Goal: Information Seeking & Learning: Learn about a topic

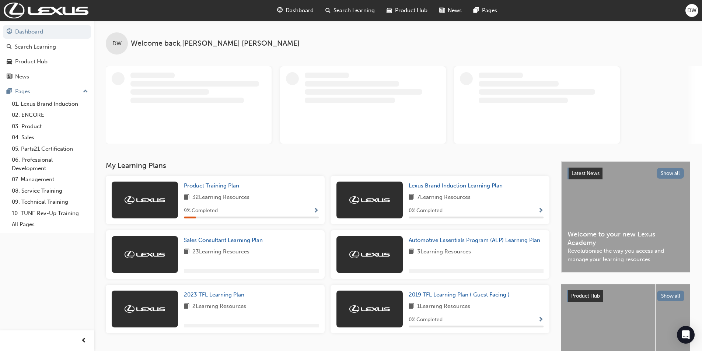
scroll to position [37, 0]
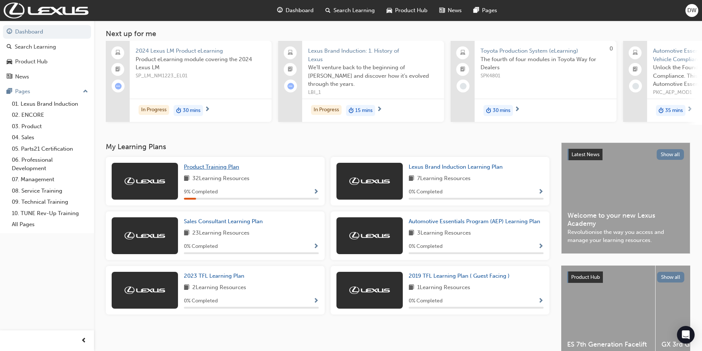
click at [220, 169] on span "Product Training Plan" at bounding box center [211, 167] width 55 height 7
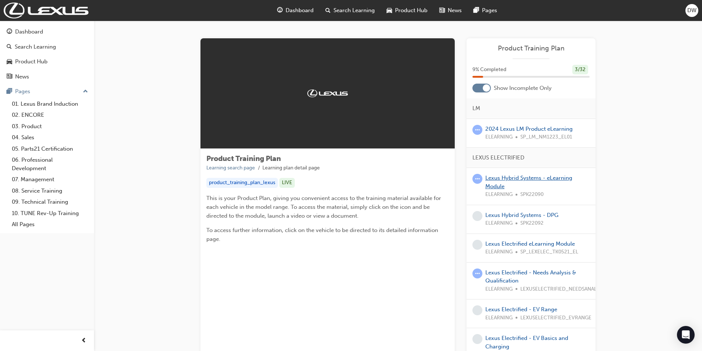
click at [503, 177] on link "Lexus Hybrid Systems - eLearning Module" at bounding box center [528, 182] width 87 height 15
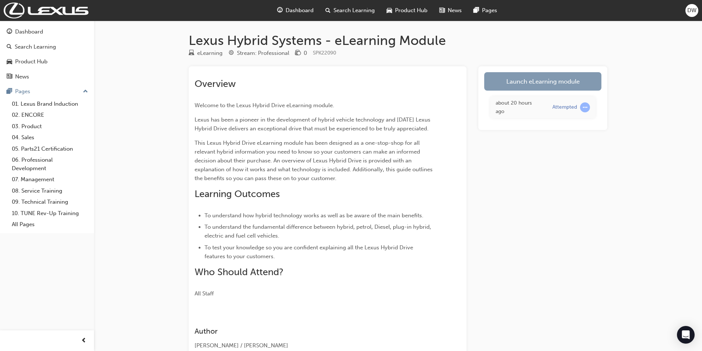
click at [550, 82] on link "Launch eLearning module" at bounding box center [542, 81] width 117 height 18
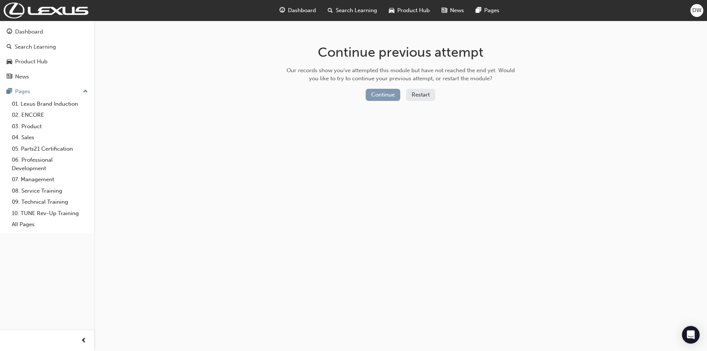
click at [379, 91] on button "Continue" at bounding box center [383, 95] width 35 height 12
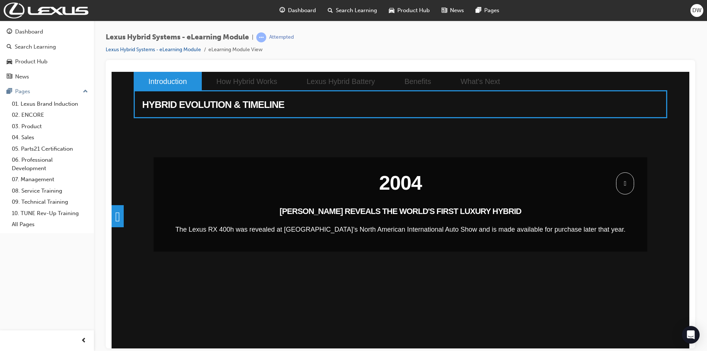
click at [628, 185] on span at bounding box center [625, 183] width 18 height 22
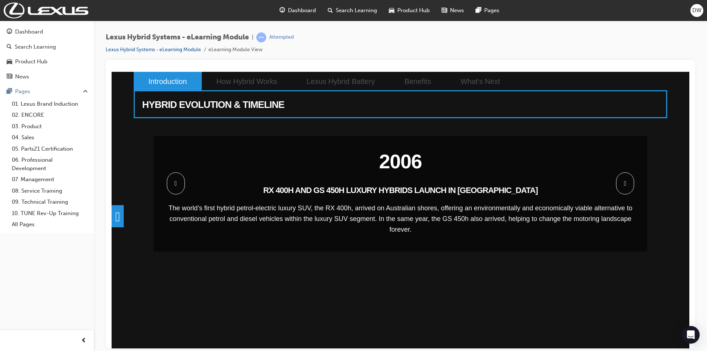
click at [628, 185] on span at bounding box center [625, 183] width 18 height 22
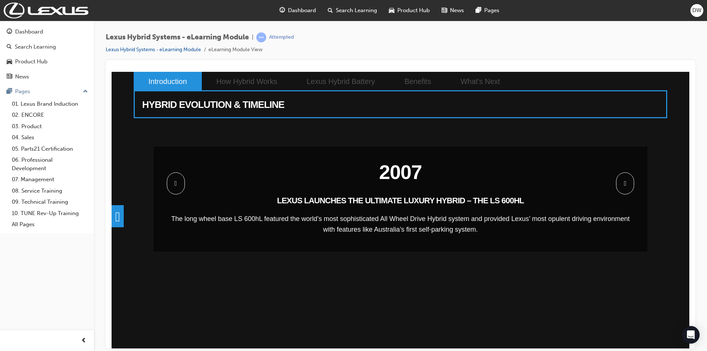
click at [179, 189] on span at bounding box center [176, 183] width 18 height 22
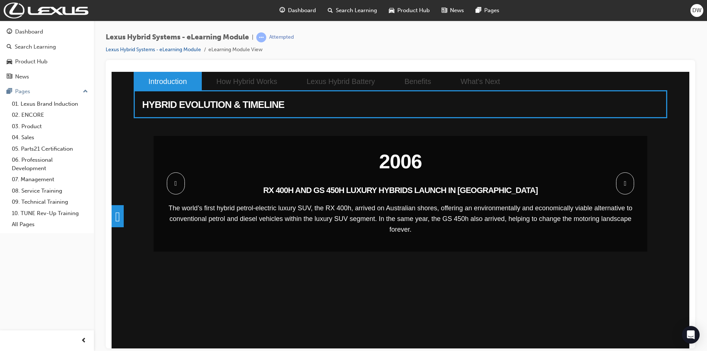
click at [179, 189] on span at bounding box center [176, 183] width 18 height 22
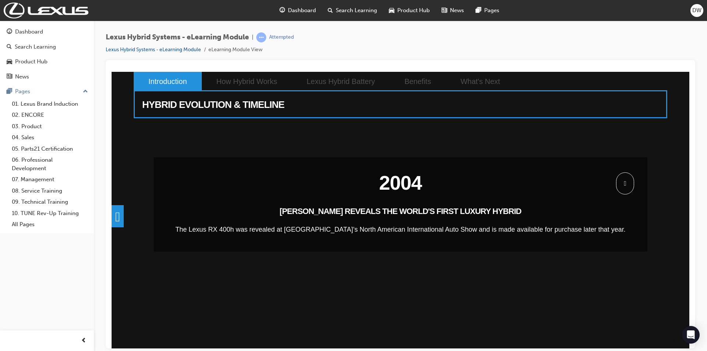
click at [620, 188] on span at bounding box center [625, 183] width 18 height 22
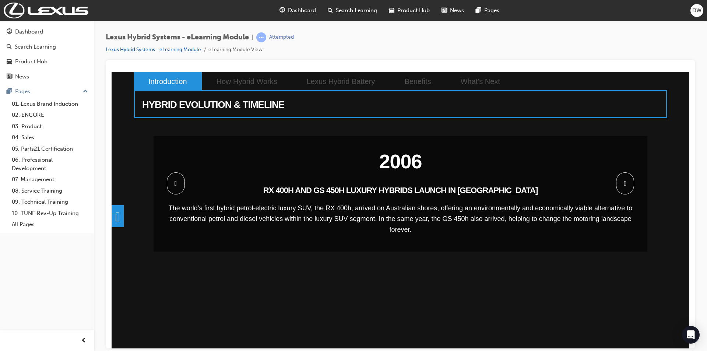
click at [620, 188] on span at bounding box center [625, 183] width 18 height 22
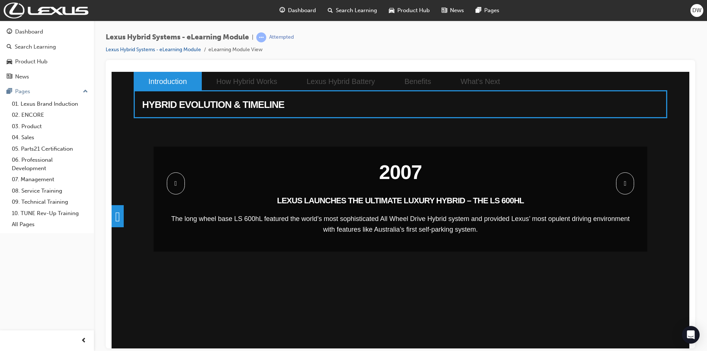
click at [620, 188] on span at bounding box center [625, 183] width 18 height 22
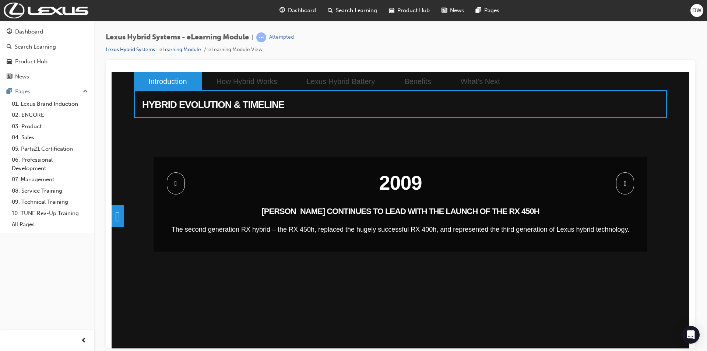
click at [620, 188] on span at bounding box center [625, 183] width 18 height 22
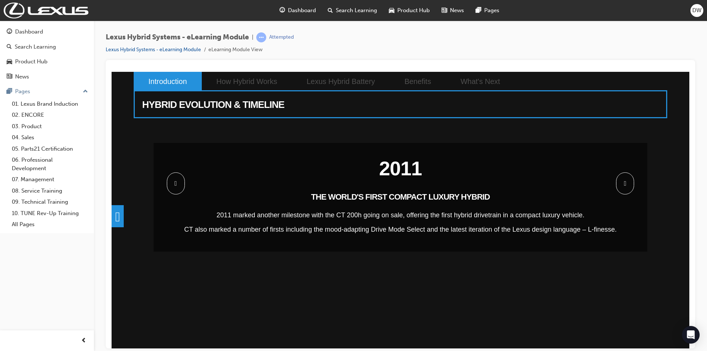
click at [620, 188] on span at bounding box center [625, 183] width 18 height 22
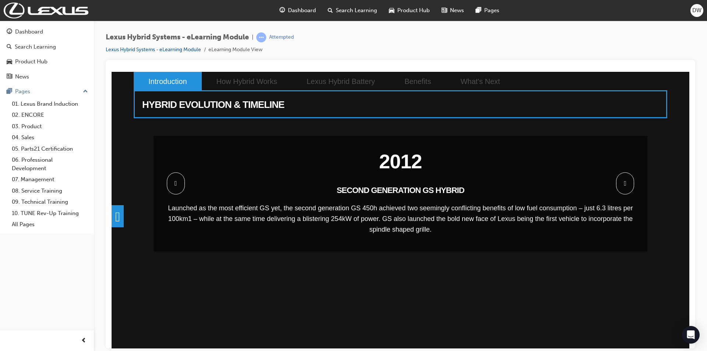
click at [620, 188] on span at bounding box center [625, 183] width 18 height 22
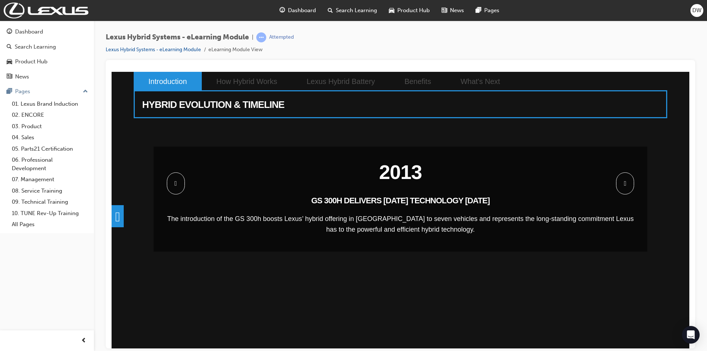
click at [625, 188] on span at bounding box center [625, 183] width 18 height 22
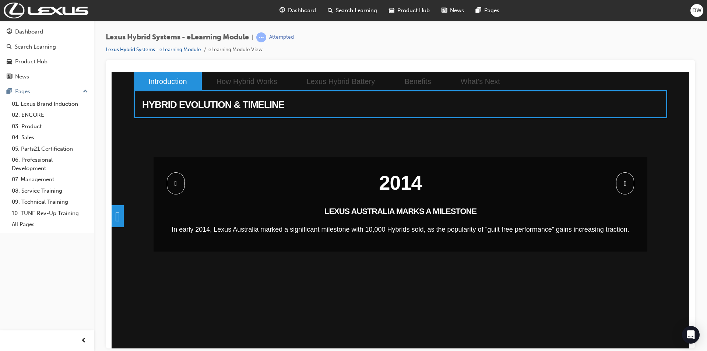
click at [625, 188] on span at bounding box center [625, 183] width 18 height 22
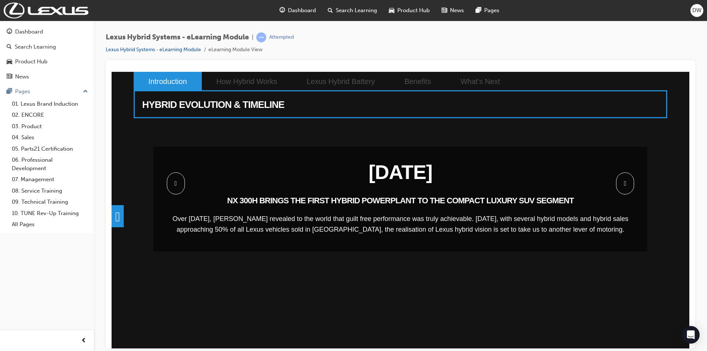
click at [177, 186] on span at bounding box center [176, 183] width 18 height 22
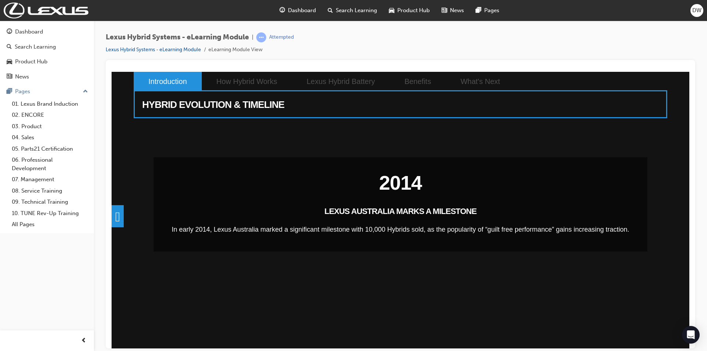
click at [177, 186] on div "2004 [PERSON_NAME] REVEALS THE WORLD'S FIRST LUXURY HYBRID The Lexus RX 400h wa…" at bounding box center [401, 232] width 534 height 207
click at [178, 186] on span at bounding box center [176, 183] width 18 height 22
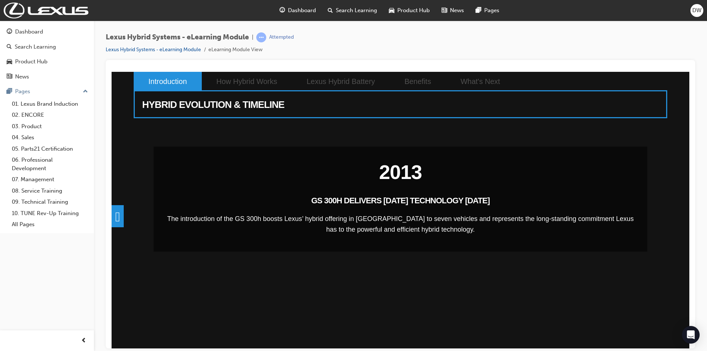
click at [178, 186] on div "2004 [PERSON_NAME] REVEALS THE WORLD'S FIRST LUXURY HYBRID The Lexus RX 400h wa…" at bounding box center [401, 232] width 534 height 207
click at [178, 186] on span at bounding box center [176, 183] width 18 height 22
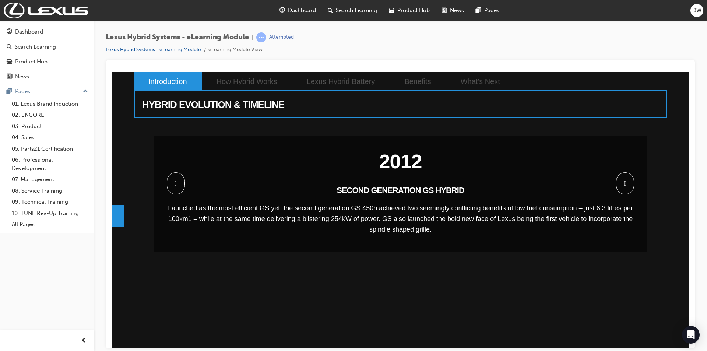
click at [178, 186] on span at bounding box center [176, 183] width 18 height 22
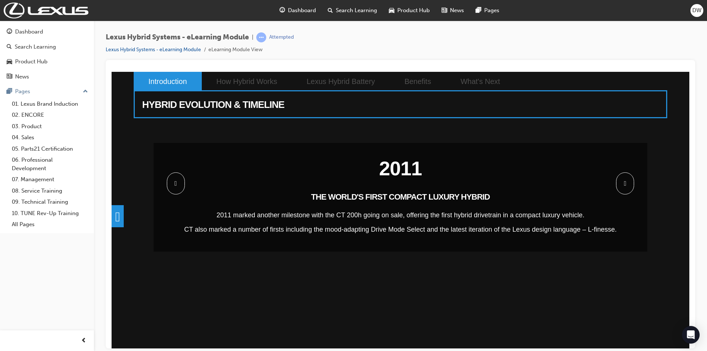
click at [628, 183] on span at bounding box center [625, 183] width 18 height 22
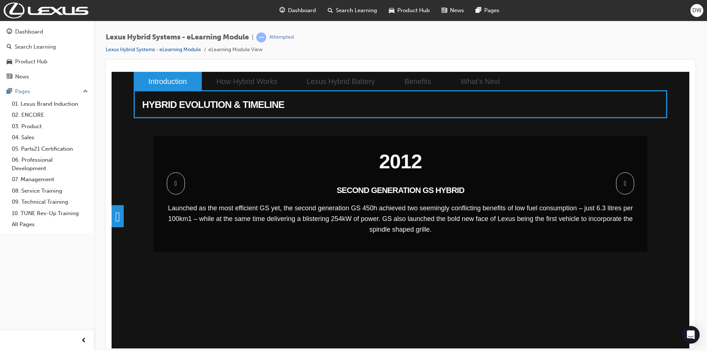
click at [627, 183] on span at bounding box center [625, 183] width 18 height 22
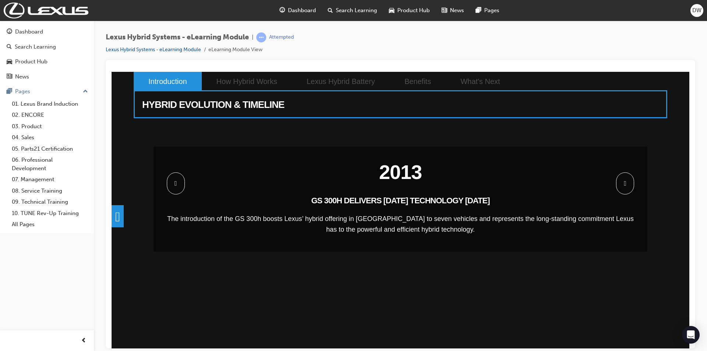
click at [627, 182] on span at bounding box center [625, 183] width 18 height 22
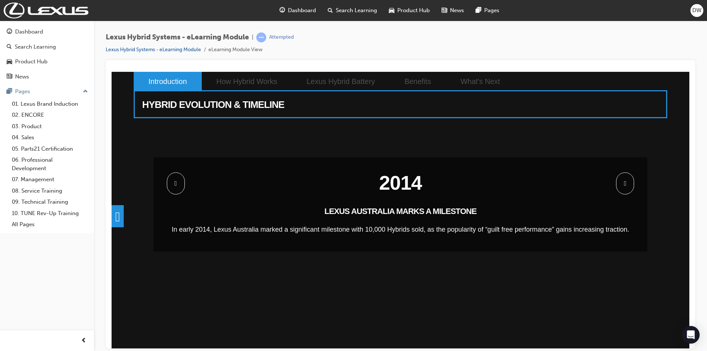
click at [627, 182] on span at bounding box center [625, 183] width 18 height 22
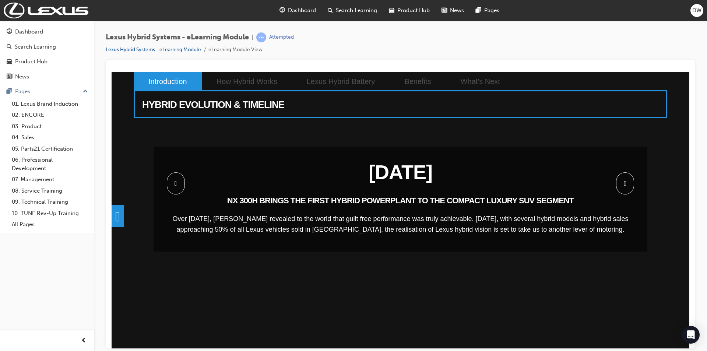
click at [627, 182] on span at bounding box center [625, 183] width 18 height 22
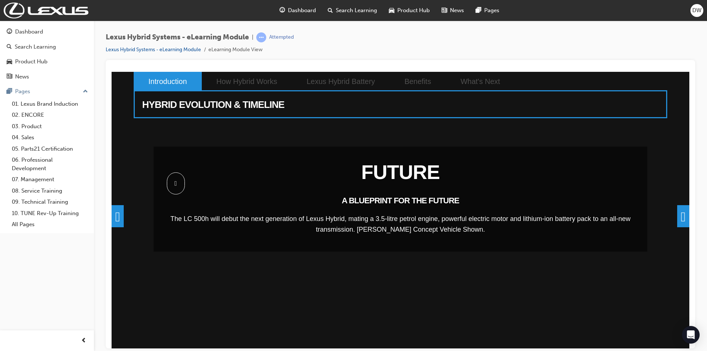
click at [627, 182] on h2 "FUTURE" at bounding box center [401, 172] width 468 height 25
click at [681, 213] on span at bounding box center [684, 216] width 12 height 22
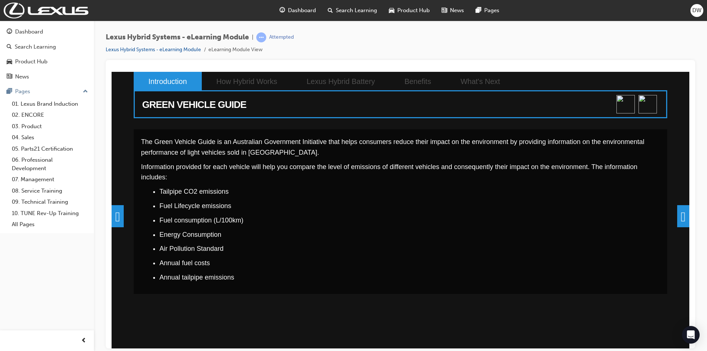
drag, startPoint x: 161, startPoint y: 193, endPoint x: 179, endPoint y: 195, distance: 17.7
click at [170, 193] on li "Tailpipe CO2 emissions" at bounding box center [410, 191] width 501 height 11
click at [678, 220] on span at bounding box center [684, 216] width 12 height 22
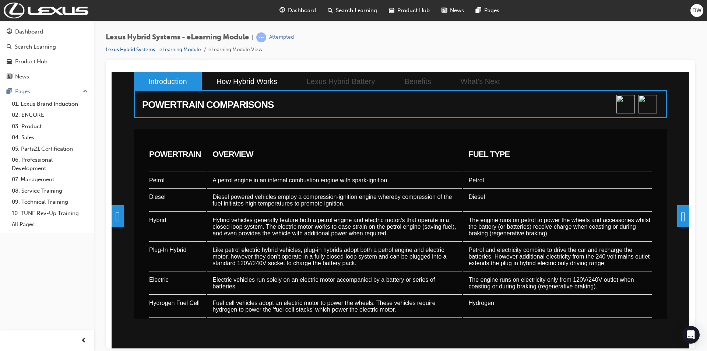
click at [682, 216] on span at bounding box center [684, 216] width 12 height 22
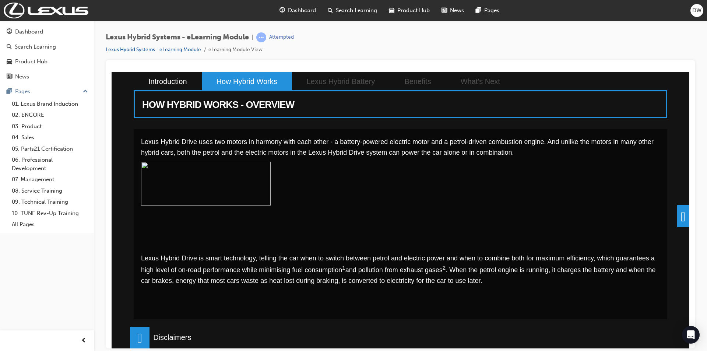
scroll to position [43, 0]
click at [681, 214] on span at bounding box center [684, 216] width 12 height 22
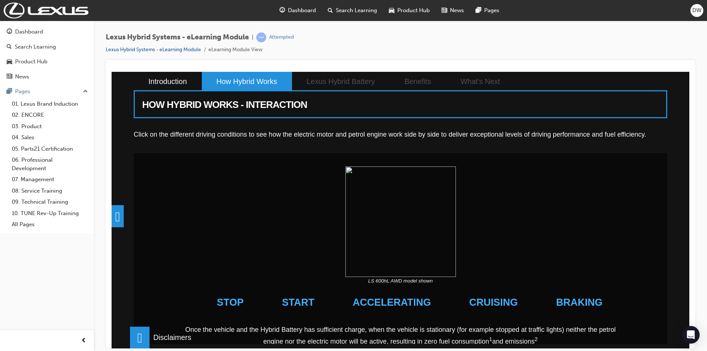
click at [359, 174] on img at bounding box center [401, 221] width 111 height 111
click at [415, 210] on img at bounding box center [401, 221] width 111 height 111
click at [146, 337] on span at bounding box center [140, 337] width 20 height 22
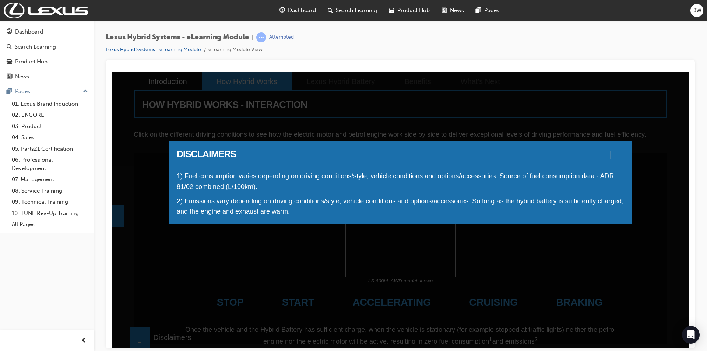
click at [615, 156] on span at bounding box center [612, 154] width 5 height 7
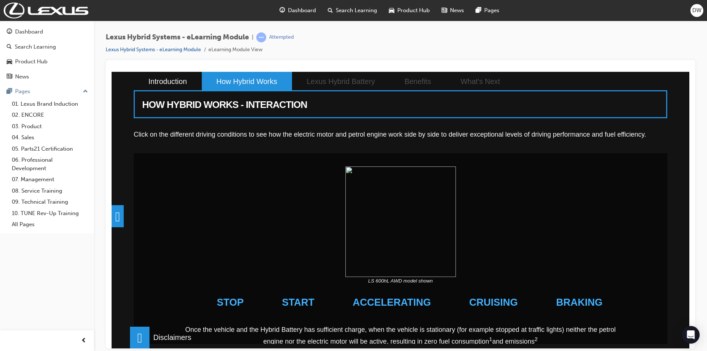
click at [539, 264] on div at bounding box center [400, 221] width 507 height 111
click at [246, 302] on li "STOP" at bounding box center [230, 302] width 47 height 36
click at [309, 303] on li "START" at bounding box center [298, 302] width 52 height 36
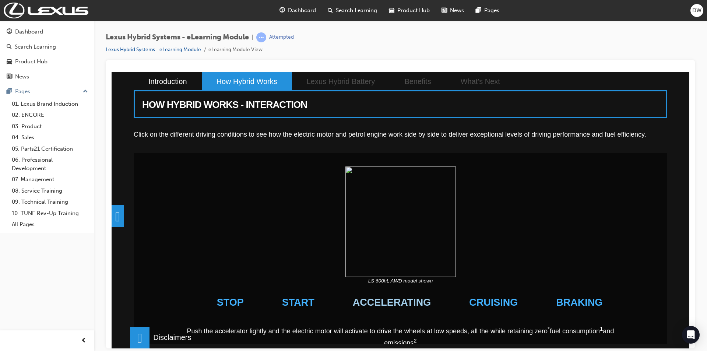
click at [392, 300] on li "ACCELERATING" at bounding box center [392, 302] width 98 height 36
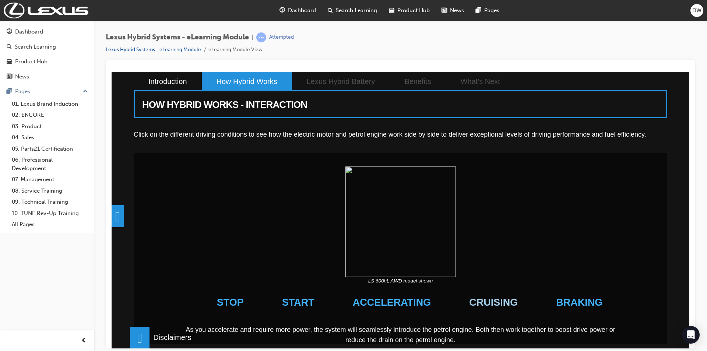
click at [473, 299] on li "CRUISING" at bounding box center [493, 302] width 69 height 36
click at [558, 295] on li "BRAKING" at bounding box center [579, 302] width 66 height 36
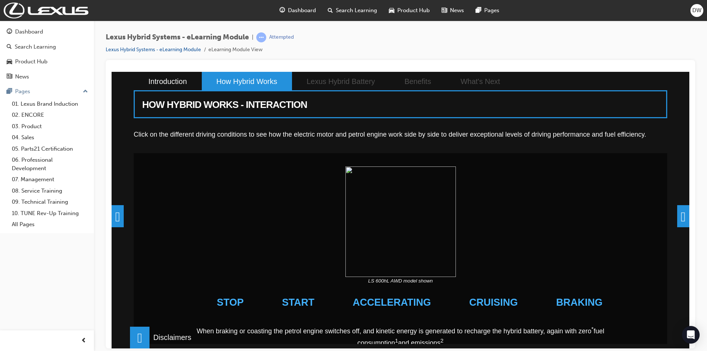
click at [678, 217] on span at bounding box center [684, 216] width 12 height 22
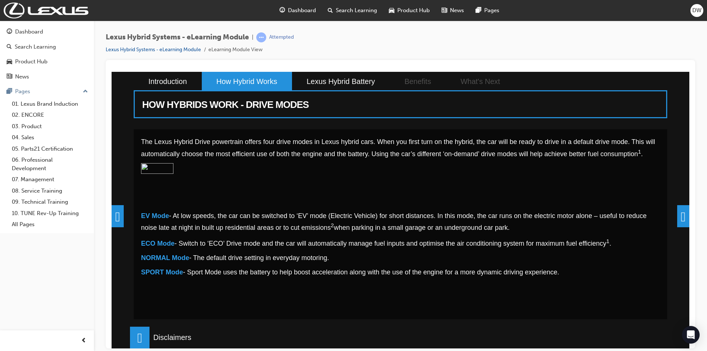
click at [682, 221] on span at bounding box center [684, 216] width 12 height 22
